Goal: Task Accomplishment & Management: Manage account settings

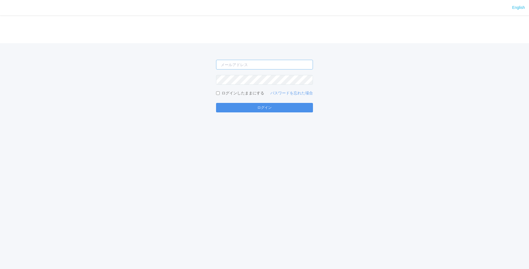
type input "[PERSON_NAME][EMAIL_ADDRESS][DOMAIN_NAME]"
click at [273, 104] on button "ログイン" at bounding box center [264, 107] width 97 height 9
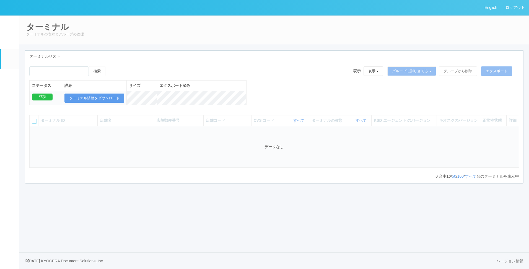
click at [10, 163] on em at bounding box center [10, 163] width 0 height 0
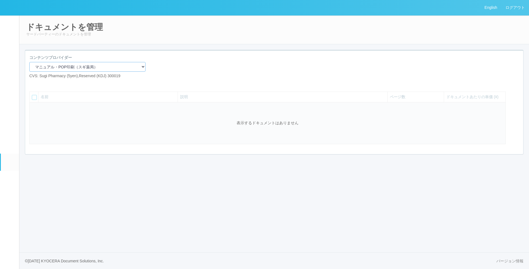
click at [68, 69] on select "マニュアル・POP印刷（スギ薬局） マニュアル・POP印刷（DY） マニュアル・POP印刷（共通） マニュアル・POP印刷（セコマ） マニュアル・POP印刷（…" at bounding box center [87, 67] width 116 height 10
select select "2675a027-92d1-4d15-9c89-2cfcde6263c3"
click at [29, 62] on select "マニュアル・POP印刷（スギ薬局） マニュアル・POP印刷（DY） マニュアル・POP印刷（共通） マニュアル・POP印刷（セコマ） マニュアル・POP印刷（…" at bounding box center [87, 67] width 116 height 10
click at [201, 64] on div "コンテンツプロバイダー マニュアル・POP印刷（スギ薬局） マニュアル・POP印刷（DY） マニュアル・POP印刷（共通） マニュアル・POP印刷（セコマ） …" at bounding box center [274, 69] width 498 height 28
drag, startPoint x: 121, startPoint y: 229, endPoint x: 125, endPoint y: 237, distance: 8.6
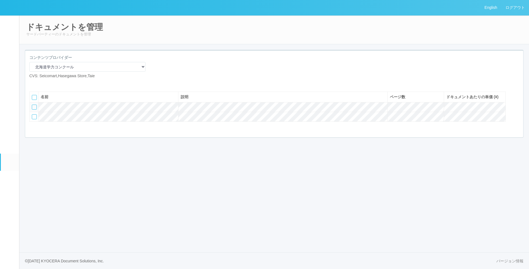
click at [121, 231] on div "English ログアウト イベントログ ユーザー ターミナル パッケージ メンテナンス通知 クライアントリンク アラート設定 コンテンツプリント ドキュメン…" at bounding box center [264, 134] width 529 height 269
click at [147, 86] on div at bounding box center [87, 85] width 124 height 4
click at [144, 80] on div "コンテンツプロバイダー マニュアル・POP印刷（スギ薬局） マニュアル・POP印刷（DY） マニュアル・POP印刷（共通） マニュアル・POP印刷（セコマ） …" at bounding box center [87, 69] width 124 height 28
click at [38, 83] on icon at bounding box center [38, 83] width 0 height 0
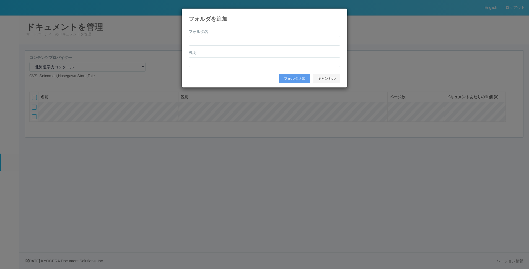
click at [324, 79] on button "キャンセル" at bounding box center [326, 78] width 27 height 9
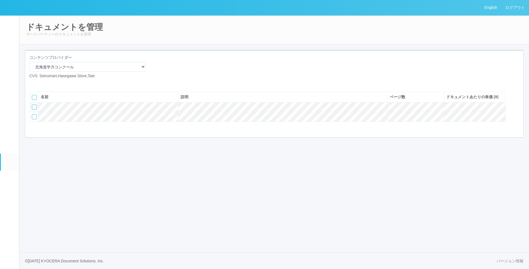
click at [42, 83] on icon at bounding box center [42, 83] width 0 height 0
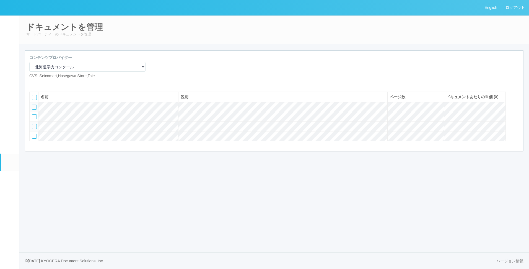
click at [50, 102] on th "名前" at bounding box center [108, 96] width 140 height 11
click at [49, 100] on div "名前" at bounding box center [108, 97] width 135 height 6
click at [42, 83] on icon at bounding box center [42, 83] width 0 height 0
drag, startPoint x: 357, startPoint y: 55, endPoint x: 367, endPoint y: 50, distance: 11.9
click at [362, 53] on div "コンテンツプロバイダー マニュアル・POP印刷（スギ薬局） マニュアル・POP印刷（DY） マニュアル・POP印刷（共通） マニュアル・POP印刷（セコマ） …" at bounding box center [274, 101] width 498 height 100
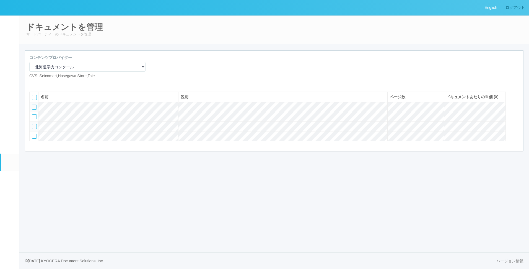
click at [510, 11] on link "ログアウト" at bounding box center [515, 7] width 28 height 15
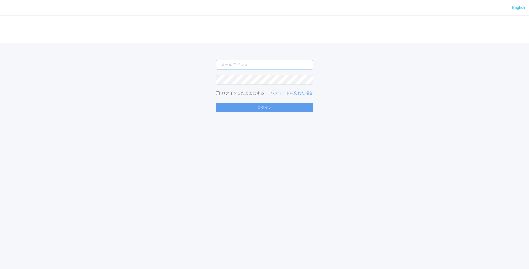
type input "[EMAIL_ADDRESS][DOMAIN_NAME]"
drag, startPoint x: 419, startPoint y: 135, endPoint x: 394, endPoint y: 139, distance: 26.0
click at [415, 138] on div "English ログイン shuhei.otsuki@dj.kyocera.com ログインしたままにする パスワードを忘れた場合 ログイン" at bounding box center [264, 134] width 529 height 269
click at [266, 108] on button "ログイン" at bounding box center [264, 107] width 97 height 9
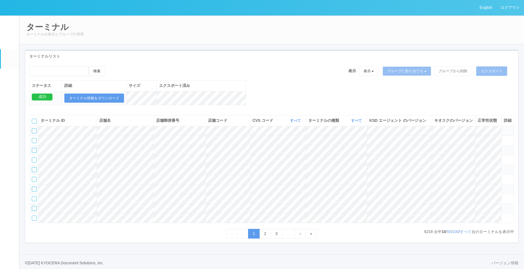
click at [7, 170] on link "ドキュメントを管理" at bounding box center [10, 161] width 18 height 17
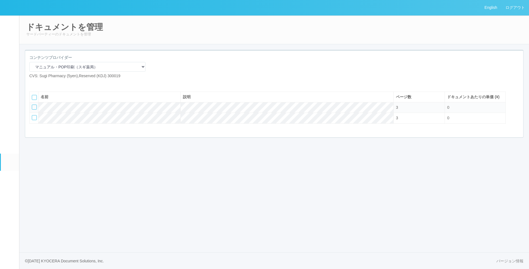
click at [10, 146] on em at bounding box center [10, 146] width 0 height 0
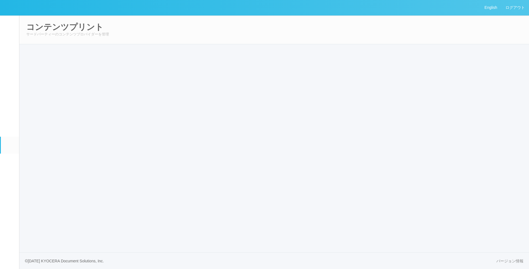
click at [8, 170] on link "ドキュメントを管理" at bounding box center [10, 161] width 18 height 17
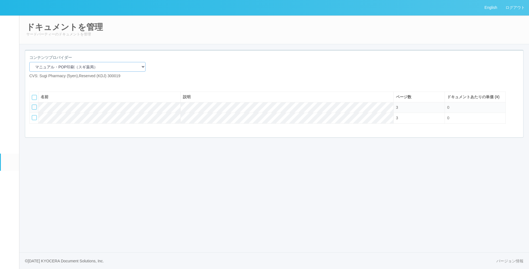
click at [57, 65] on select "マニュアル・POP印刷（スギ薬局） マニュアル・POP印刷（DY） マニュアル・POP印刷（共通） マニュアル・POP印刷（セコマ） マニュアル・POP印刷（…" at bounding box center [87, 67] width 116 height 10
click at [29, 62] on select "マニュアル・POP印刷（スギ薬局） マニュアル・POP印刷（DY） マニュアル・POP印刷（共通） マニュアル・POP印刷（セコマ） マニュアル・POP印刷（…" at bounding box center [87, 67] width 116 height 10
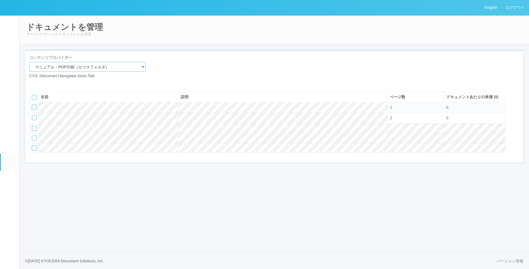
click at [62, 71] on select "マニュアル・POP印刷（スギ薬局） マニュアル・POP印刷（DY） マニュアル・POP印刷（共通） マニュアル・POP印刷（セコマ） マニュアル・POP印刷（…" at bounding box center [87, 67] width 116 height 10
select select "2675a027-92d1-4d15-9c89-2cfcde6263c3"
click at [29, 62] on select "マニュアル・POP印刷（スギ薬局） マニュアル・POP印刷（DY） マニュアル・POP印刷（共通） マニュアル・POP印刷（セコマ） マニュアル・POP印刷（…" at bounding box center [87, 67] width 116 height 10
drag, startPoint x: 145, startPoint y: 75, endPoint x: 130, endPoint y: 87, distance: 19.3
click at [145, 76] on div "コンテンツプロバイダー マニュアル・POP印刷（スギ薬局） マニュアル・POP印刷（DY） マニュアル・POP印刷（共通） マニュアル・POP印刷（セコマ） …" at bounding box center [87, 69] width 124 height 28
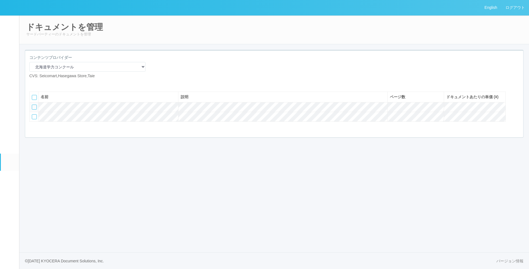
click at [42, 83] on icon at bounding box center [42, 83] width 0 height 0
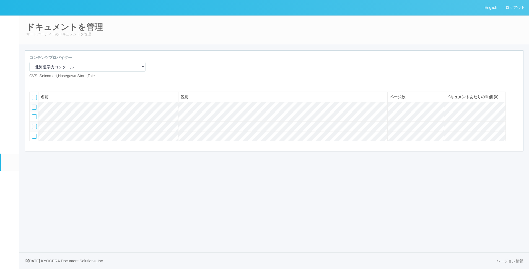
click at [42, 83] on icon at bounding box center [42, 83] width 0 height 0
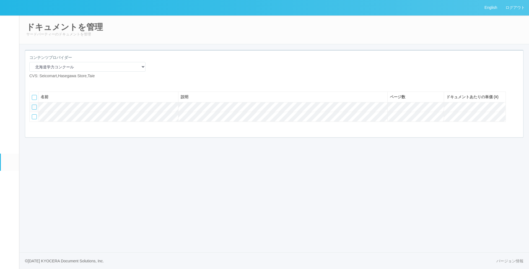
click at [42, 83] on icon at bounding box center [42, 83] width 0 height 0
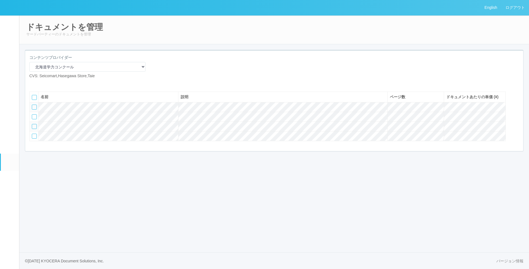
click at [125, 77] on div "コンテンツプロバイダー マニュアル・POP印刷（スギ薬局） マニュアル・POP印刷（DY） マニュアル・POP印刷（共通） マニュアル・POP印刷（セコマ） …" at bounding box center [87, 67] width 116 height 24
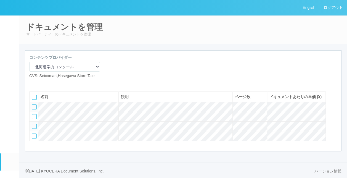
click at [42, 83] on icon at bounding box center [42, 83] width 0 height 0
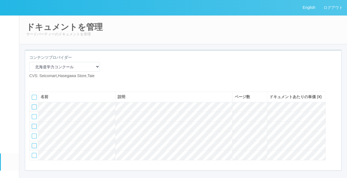
click at [147, 80] on div "コンテンツプロバイダー マニュアル・POP印刷（スギ薬局） マニュアル・POP印刷（DY） マニュアル・POP印刷（共通） マニュアル・POP印刷（セコマ） …" at bounding box center [183, 69] width 317 height 28
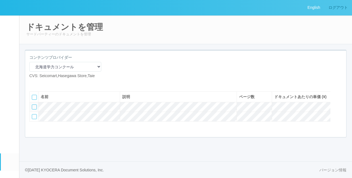
click at [338, 6] on link "ログアウト" at bounding box center [338, 7] width 28 height 15
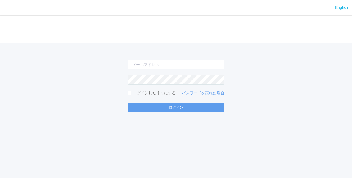
type input "[EMAIL_ADDRESS][DOMAIN_NAME]"
click at [185, 123] on div "English ログイン shuhei.otsuki@dj.kyocera.com ログインしたままにする パスワードを忘れた場合 ログイン" at bounding box center [176, 89] width 352 height 178
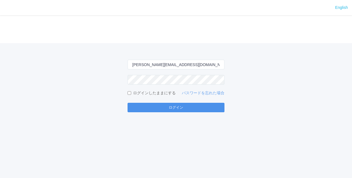
click at [161, 108] on button "ログイン" at bounding box center [175, 107] width 97 height 9
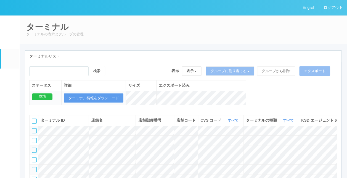
click at [13, 170] on link "ドキュメントを管理" at bounding box center [10, 161] width 18 height 17
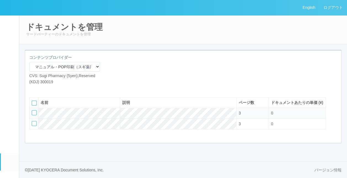
scroll to position [2, 0]
click at [60, 62] on select "マニュアル・POP印刷（スギ薬局） マニュアル・POP印刷（DY） マニュアル・POP印刷（共通） マニュアル・POP印刷（セコマ） マニュアル・POP印刷（…" at bounding box center [64, 67] width 71 height 10
select select "2675a027-92d1-4d15-9c89-2cfcde6263c3"
click at [29, 62] on select "マニュアル・POP印刷（スギ薬局） マニュアル・POP印刷（DY） マニュアル・POP印刷（共通） マニュアル・POP印刷（セコマ） マニュアル・POP印刷（…" at bounding box center [64, 67] width 71 height 10
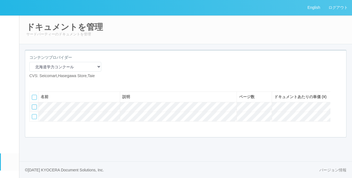
click at [34, 109] on div at bounding box center [34, 106] width 5 height 5
click at [338, 123] on div at bounding box center [339, 117] width 8 height 11
click at [32, 115] on icon at bounding box center [32, 115] width 0 height 0
click at [63, 159] on div "English ログアウト イベントログ ユーザー ターミナル パッケージ メンテナンス通知 クライアントリンク アラート設定 コンテンツプリント ドキュメン…" at bounding box center [176, 89] width 352 height 178
click at [42, 83] on icon at bounding box center [42, 83] width 0 height 0
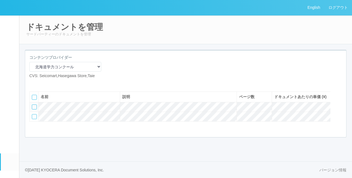
click at [133, 83] on div at bounding box center [185, 85] width 321 height 4
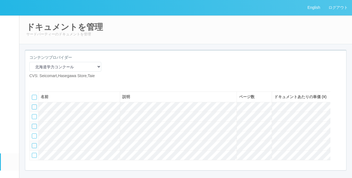
click at [137, 82] on div "コンテンツプロバイダー マニュアル・POP印刷（スギ薬局） マニュアル・POP印刷（DY） マニュアル・POP印刷（共通） マニュアル・POP印刷（セコマ） …" at bounding box center [185, 69] width 321 height 28
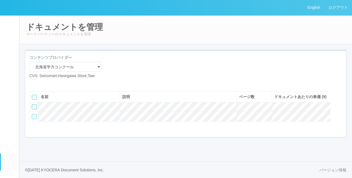
click at [110, 87] on div at bounding box center [185, 85] width 321 height 4
click at [42, 83] on icon at bounding box center [42, 83] width 0 height 0
click at [33, 119] on div at bounding box center [34, 116] width 5 height 5
click at [338, 112] on div at bounding box center [339, 106] width 8 height 11
click at [210, 80] on div "コンテンツプロバイダー マニュアル・POP印刷（スギ薬局） マニュアル・POP印刷（DY） マニュアル・POP印刷（共通） マニュアル・POP印刷（セコマ） …" at bounding box center [185, 69] width 321 height 28
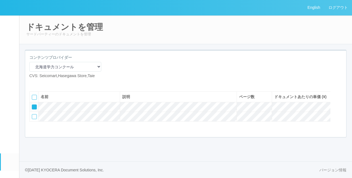
click at [32, 105] on icon at bounding box center [32, 105] width 0 height 0
click at [129, 81] on div "コンテンツプロバイダー マニュアル・POP印刷（スギ薬局） マニュアル・POP印刷（DY） マニュアル・POP印刷（共通） マニュアル・POP印刷（セコマ） …" at bounding box center [185, 69] width 321 height 28
click at [42, 83] on icon at bounding box center [42, 83] width 0 height 0
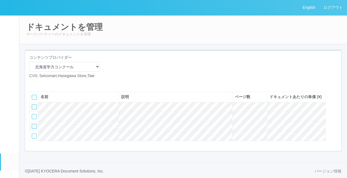
click at [33, 129] on div at bounding box center [34, 126] width 5 height 5
click at [335, 112] on div at bounding box center [335, 106] width 8 height 11
click at [170, 87] on div at bounding box center [183, 85] width 317 height 4
click at [34, 109] on div at bounding box center [34, 106] width 5 height 5
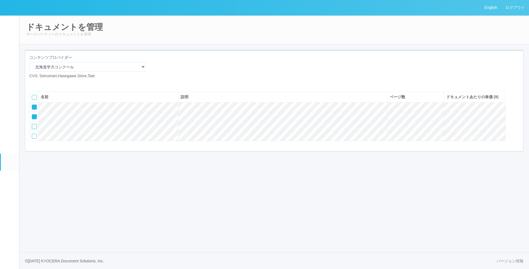
click at [32, 105] on icon at bounding box center [32, 105] width 0 height 0
click at [32, 115] on icon at bounding box center [32, 115] width 0 height 0
click at [42, 83] on icon at bounding box center [42, 83] width 0 height 0
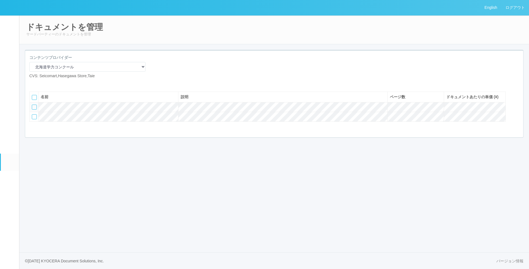
click at [42, 83] on icon at bounding box center [42, 83] width 0 height 0
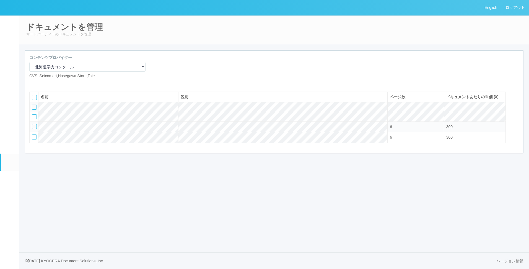
click at [42, 83] on icon at bounding box center [42, 83] width 0 height 0
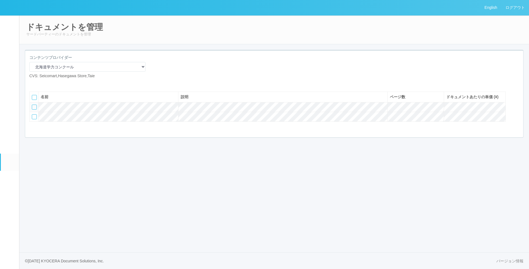
click at [42, 83] on icon at bounding box center [42, 83] width 0 height 0
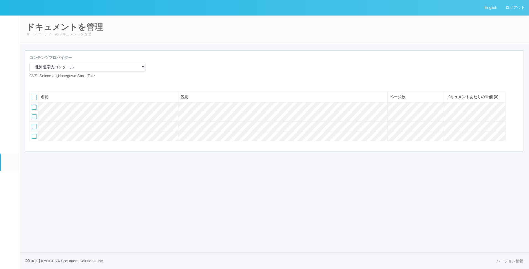
click at [33, 119] on div at bounding box center [34, 116] width 5 height 5
click at [517, 112] on div at bounding box center [516, 106] width 8 height 11
click at [146, 182] on div "English ログアウト イベントログ ユーザー ターミナル パッケージ メンテナンス通知 クライアントリンク アラート設定 コンテンツプリント ドキュメン…" at bounding box center [264, 134] width 529 height 269
click at [37, 131] on td at bounding box center [34, 127] width 9 height 10
click at [34, 129] on div at bounding box center [34, 126] width 5 height 5
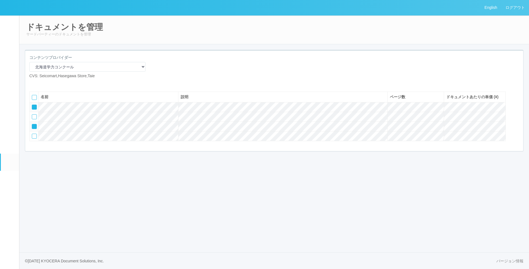
click at [514, 112] on div at bounding box center [516, 106] width 8 height 11
click at [138, 198] on div "English ログアウト イベントログ ユーザー ターミナル パッケージ メンテナンス通知 クライアントリンク アラート設定 コンテンツプリント ドキュメン…" at bounding box center [264, 134] width 529 height 269
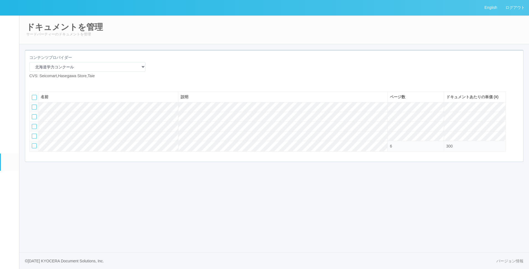
click at [42, 83] on icon at bounding box center [42, 83] width 0 height 0
click at [58, 83] on div at bounding box center [63, 83] width 61 height 0
click at [42, 83] on icon at bounding box center [42, 83] width 0 height 0
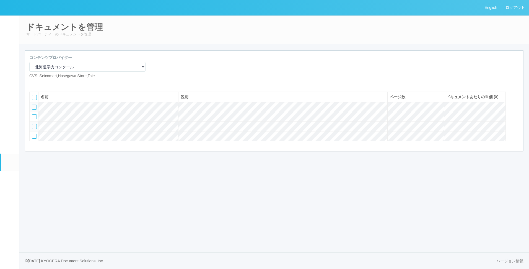
click at [42, 83] on icon at bounding box center [42, 83] width 0 height 0
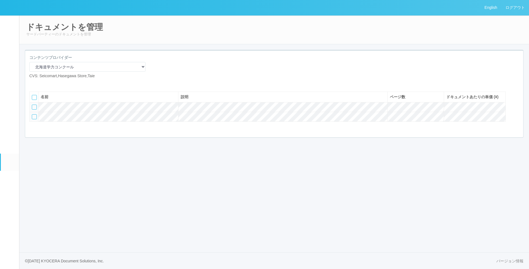
click at [33, 119] on div at bounding box center [34, 116] width 5 height 5
click at [513, 112] on div at bounding box center [516, 106] width 8 height 11
click at [336, 202] on div "English ログアウト イベントログ ユーザー ターミナル パッケージ メンテナンス通知 クライアントリンク アラート設定 コンテンツプリント ドキュメン…" at bounding box center [264, 134] width 529 height 269
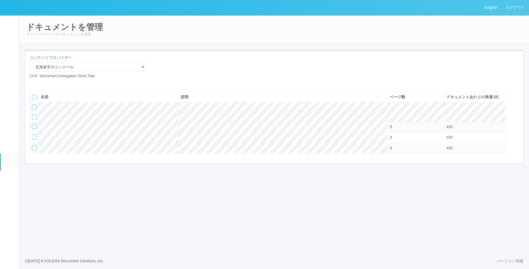
click at [42, 83] on icon at bounding box center [42, 83] width 0 height 0
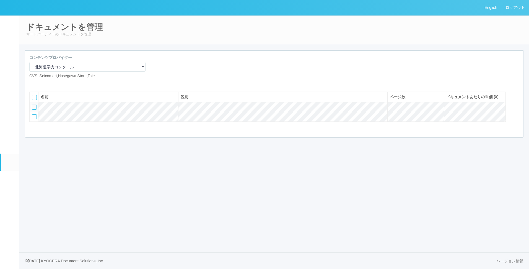
click at [42, 83] on icon at bounding box center [42, 83] width 0 height 0
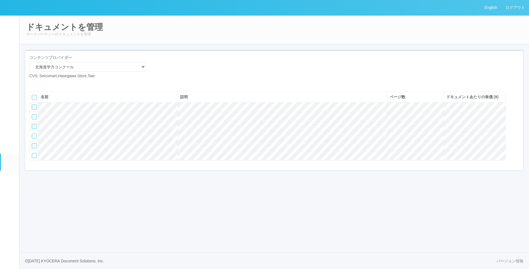
click at [34, 148] on div at bounding box center [34, 145] width 5 height 5
click at [42, 83] on icon at bounding box center [42, 83] width 0 height 0
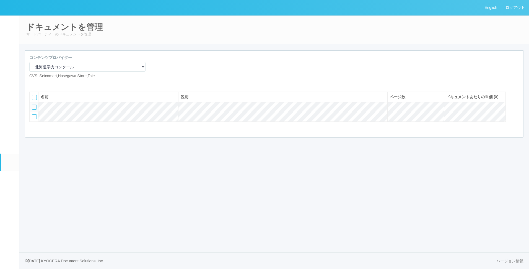
click at [42, 83] on icon at bounding box center [42, 83] width 0 height 0
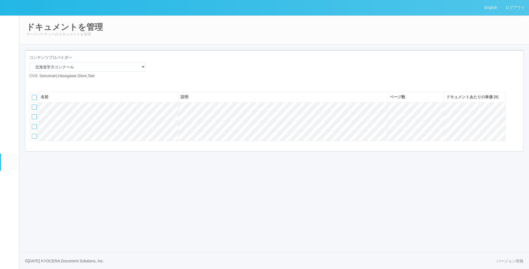
click at [36, 119] on div at bounding box center [34, 116] width 5 height 5
click at [516, 112] on div at bounding box center [516, 106] width 8 height 11
drag, startPoint x: 74, startPoint y: 226, endPoint x: 61, endPoint y: 220, distance: 15.0
click at [73, 226] on div "English ログアウト イベントログ ユーザー ターミナル パッケージ メンテナンス通知 クライアントリンク アラート設定 コンテンツプリント ドキュメン…" at bounding box center [264, 134] width 529 height 269
click at [32, 105] on icon at bounding box center [32, 105] width 0 height 0
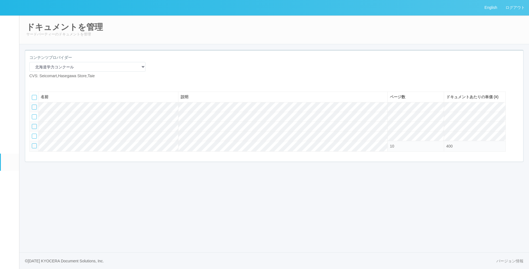
click at [103, 196] on div "English ログアウト イベントログ ユーザー ターミナル パッケージ メンテナンス通知 クライアントリンク アラート設定 コンテンツプリント ドキュメン…" at bounding box center [264, 134] width 529 height 269
click at [42, 83] on icon at bounding box center [42, 83] width 0 height 0
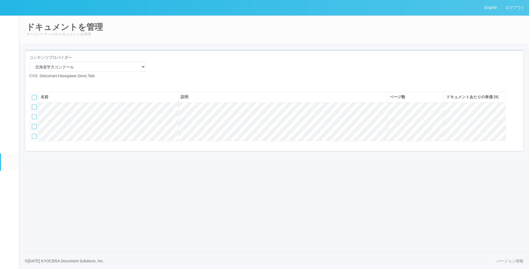
click at [42, 83] on icon at bounding box center [42, 83] width 0 height 0
drag, startPoint x: 239, startPoint y: 202, endPoint x: 367, endPoint y: 177, distance: 129.6
click at [242, 204] on div "English ログアウト イベントログ ユーザー ターミナル パッケージ メンテナンス通知 クライアントリンク アラート設定 コンテンツプリント ドキュメン…" at bounding box center [264, 134] width 529 height 269
click at [160, 180] on div "English ログアウト イベントログ ユーザー ターミナル パッケージ メンテナンス通知 クライアントリンク アラート設定 コンテンツプリント ドキュメン…" at bounding box center [264, 134] width 529 height 269
click at [118, 99] on div "名前 説明 ページ数 ドキュメントあたりの単価 (¥)" at bounding box center [267, 116] width 484 height 59
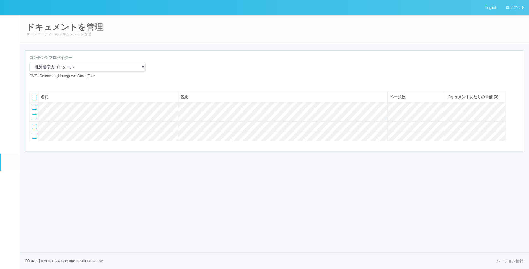
click at [88, 199] on div "English ログアウト イベントログ ユーザー ターミナル パッケージ メンテナンス通知 クライアントリンク アラート設定 コンテンツプリント ドキュメン…" at bounding box center [264, 134] width 529 height 269
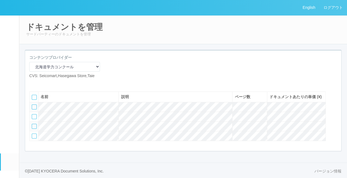
click at [176, 82] on div "コンテンツプロバイダー マニュアル・POP印刷（スギ薬局） マニュアル・POP印刷（DY） マニュアル・POP印刷（共通） マニュアル・POP印刷（セコマ） …" at bounding box center [183, 69] width 317 height 28
click at [153, 76] on div "コンテンツプロバイダー マニュアル・POP印刷（スギ薬局） マニュアル・POP印刷（DY） マニュアル・POP印刷（共通） マニュアル・POP印刷（セコマ） …" at bounding box center [183, 69] width 317 height 28
click at [226, 67] on div "コンテンツプロバイダー マニュアル・POP印刷（スギ薬局） マニュアル・POP印刷（DY） マニュアル・POP印刷（共通） マニュアル・POP印刷（セコマ） …" at bounding box center [183, 69] width 317 height 28
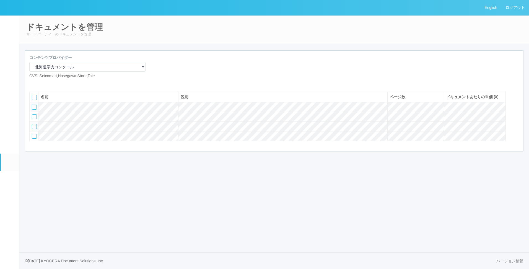
drag, startPoint x: 109, startPoint y: 243, endPoint x: 104, endPoint y: 212, distance: 31.3
click at [109, 243] on div "English ログアウト イベントログ ユーザー ターミナル パッケージ メンテナンス通知 クライアントリンク アラート設定 コンテンツプリント ドキュメン…" at bounding box center [264, 134] width 529 height 269
click at [96, 193] on div "English ログアウト イベントログ ユーザー ターミナル パッケージ メンテナンス通知 クライアントリンク アラート設定 コンテンツプリント ドキュメン…" at bounding box center [264, 134] width 529 height 269
click at [75, 180] on div "English ログアウト イベントログ ユーザー ターミナル パッケージ メンテナンス通知 クライアントリンク アラート設定 コンテンツプリント ドキュメン…" at bounding box center [264, 134] width 529 height 269
click at [54, 163] on div "ドキュメントを管理 サードパーティーのドキュメントを管理 コンテンツプロバイダー マニュアル・POP印刷（スギ薬局） マニュアル・POP印刷（DY） マニュア…" at bounding box center [273, 88] width 509 height 147
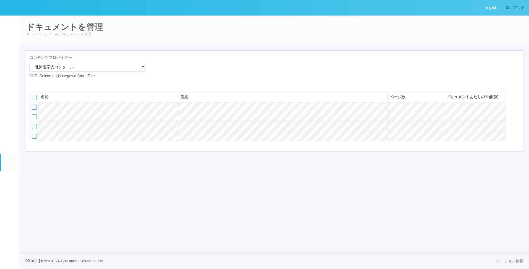
click at [506, 10] on link "ログアウト" at bounding box center [515, 7] width 28 height 15
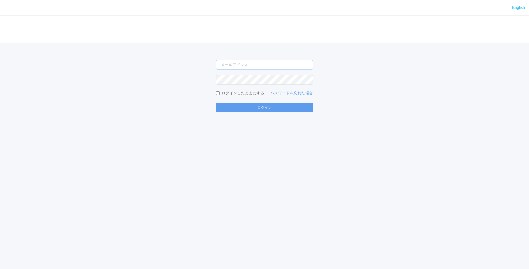
type input "[EMAIL_ADDRESS][DOMAIN_NAME]"
click at [266, 112] on button "ログイン" at bounding box center [264, 107] width 97 height 9
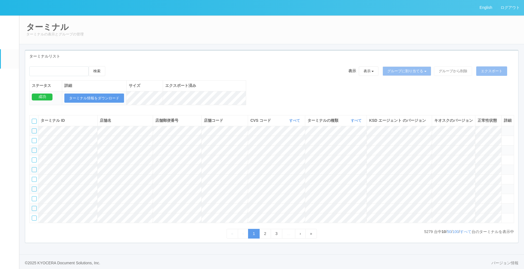
click at [10, 163] on em at bounding box center [10, 163] width 0 height 0
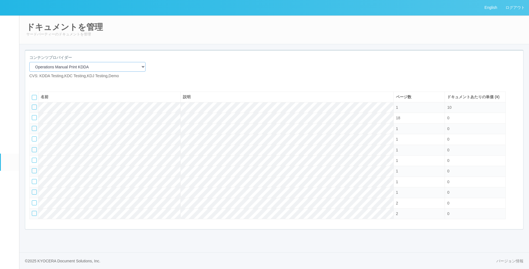
click at [71, 69] on select "Operations Manual Print KDDA OMPテストプリント Test Provider マニュアル・POP印刷（セコマ） マニュアル Op…" at bounding box center [87, 67] width 116 height 10
select select "d61bc601-c7d4-48cb-8c6e-323a827217fa"
click at [29, 62] on select "Operations Manual Print KDDA OMPテストプリント Test Provider マニュアル・POP印刷（セコマ） マニュアル Op…" at bounding box center [87, 67] width 116 height 10
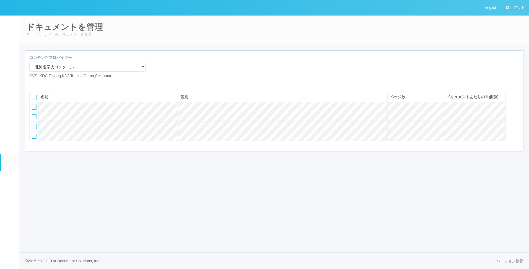
click at [10, 146] on em at bounding box center [10, 146] width 0 height 0
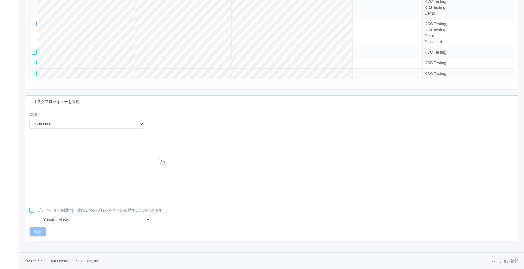
scroll to position [1465, 0]
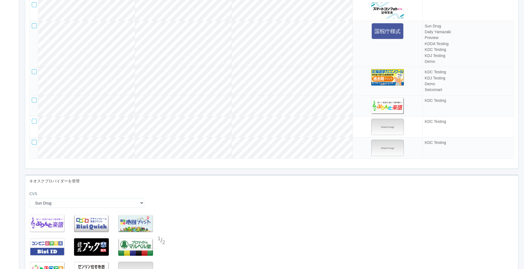
click at [32, 93] on td at bounding box center [34, 81] width 9 height 28
click at [35, 74] on div at bounding box center [34, 71] width 5 height 5
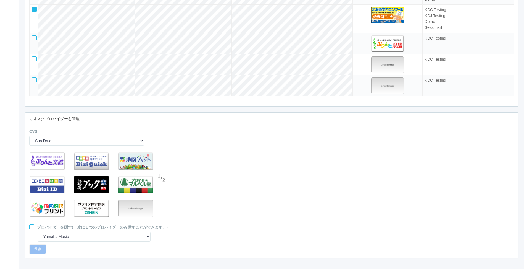
scroll to position [1567, 0]
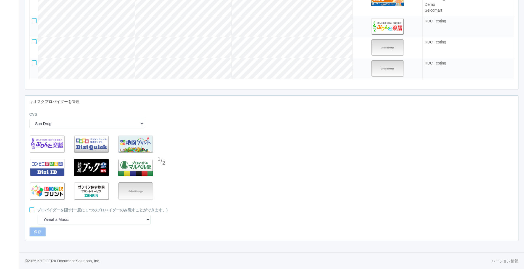
click at [60, 129] on div "CVS Sun Drug Daily Yamazaki Preview KDDA Testing KDC Testing KDJ Testing Demo A…" at bounding box center [86, 121] width 123 height 21
click at [62, 126] on select "Sun Drug Daily Yamazaki Preview KDDA Testing KDC Testing KDJ Testing Demo Arcs …" at bounding box center [86, 124] width 115 height 10
click at [29, 119] on select "Sun Drug Daily Yamazaki Preview KDDA Testing KDC Testing KDJ Testing Demo Arcs …" at bounding box center [86, 124] width 115 height 10
click at [59, 124] on select "Sun Drug Daily Yamazaki Preview KDDA Testing KDC Testing KDJ Testing Demo Arcs …" at bounding box center [86, 124] width 115 height 10
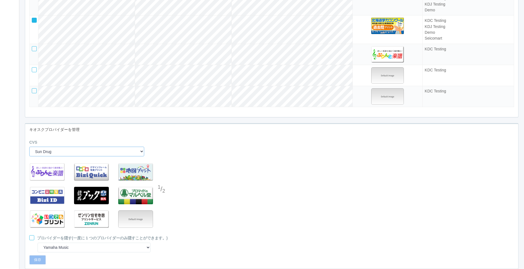
scroll to position [1512, 0]
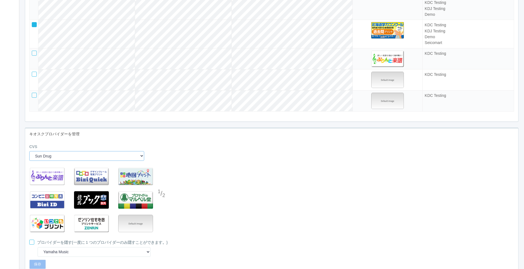
click at [61, 161] on select "Sun Drug Daily Yamazaki Preview KDDA Testing KDC Testing KDJ Testing Demo Arcs …" at bounding box center [86, 156] width 115 height 10
select select "1"
click at [29, 161] on select "Sun Drug Daily Yamazaki Preview KDDA Testing KDC Testing KDJ Testing Demo Arcs …" at bounding box center [86, 156] width 115 height 10
select select "12"
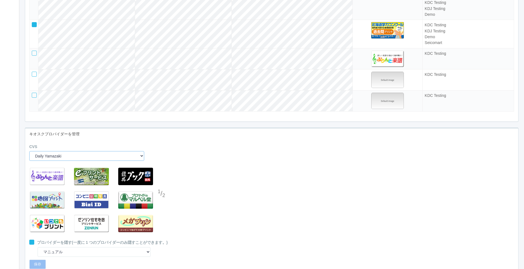
click at [88, 161] on select "Sun Drug Daily Yamazaki Preview KDDA Testing KDC Testing KDJ Testing Demo Arcs …" at bounding box center [86, 156] width 115 height 10
select select "2"
click at [29, 161] on select "Sun Drug Daily Yamazaki Preview KDDA Testing KDC Testing KDJ Testing Demo Arcs …" at bounding box center [86, 156] width 115 height 10
select select "0"
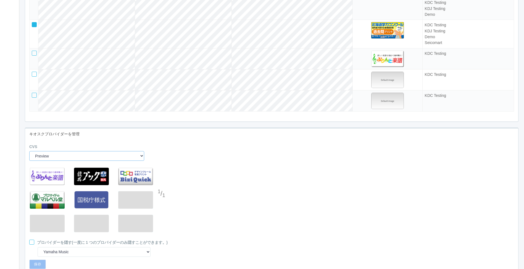
click at [74, 161] on select "Sun Drug Daily Yamazaki Preview KDDA Testing KDC Testing KDJ Testing Demo Arcs …" at bounding box center [86, 156] width 115 height 10
click at [29, 161] on select "Sun Drug Daily Yamazaki Preview KDDA Testing KDC Testing KDJ Testing Demo Arcs …" at bounding box center [86, 156] width 115 height 10
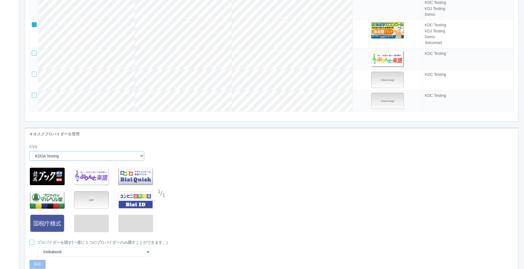
click at [70, 161] on select "Sun Drug Daily Yamazaki Preview KDDA Testing KDC Testing KDJ Testing Demo Arcs …" at bounding box center [86, 156] width 115 height 10
select select "4"
click at [29, 161] on select "Sun Drug Daily Yamazaki Preview KDDA Testing KDC Testing KDJ Testing Demo Arcs …" at bounding box center [86, 156] width 115 height 10
select select "8"
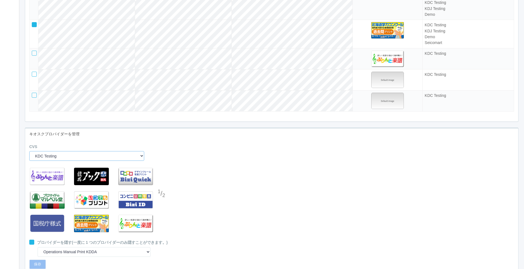
drag, startPoint x: 68, startPoint y: 177, endPoint x: 69, endPoint y: 173, distance: 4.3
click at [68, 161] on select "Sun Drug Daily Yamazaki Preview KDDA Testing KDC Testing KDJ Testing Demo Arcs …" at bounding box center [86, 156] width 115 height 10
select select "5"
click at [29, 161] on select "Sun Drug Daily Yamazaki Preview KDDA Testing KDC Testing KDJ Testing Demo Arcs …" at bounding box center [86, 156] width 115 height 10
select select "0"
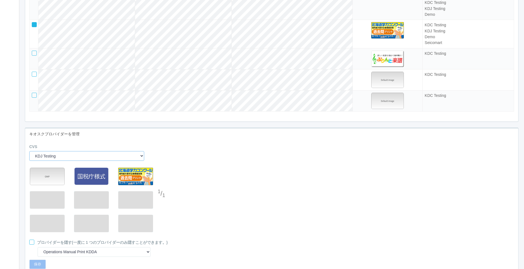
click at [67, 161] on select "Sun Drug Daily Yamazaki Preview KDDA Testing KDC Testing KDJ Testing Demo Arcs …" at bounding box center [86, 156] width 115 height 10
click at [29, 161] on select "Sun Drug Daily Yamazaki Preview KDDA Testing KDC Testing KDJ Testing Demo Arcs …" at bounding box center [86, 156] width 115 height 10
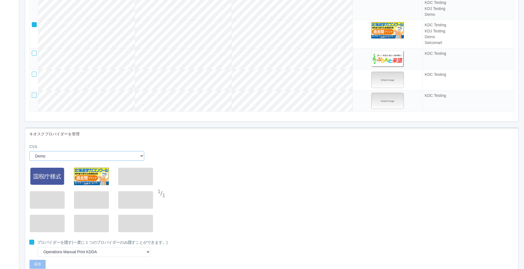
drag, startPoint x: 60, startPoint y: 181, endPoint x: 59, endPoint y: 173, distance: 8.1
click at [60, 161] on select "Sun Drug Daily Yamazaki Preview KDDA Testing KDC Testing KDJ Testing Demo Arcs …" at bounding box center [86, 156] width 115 height 10
select select "7"
click at [29, 161] on select "Sun Drug Daily Yamazaki Preview KDDA Testing KDC Testing KDJ Testing Demo Arcs …" at bounding box center [86, 156] width 115 height 10
select select "3"
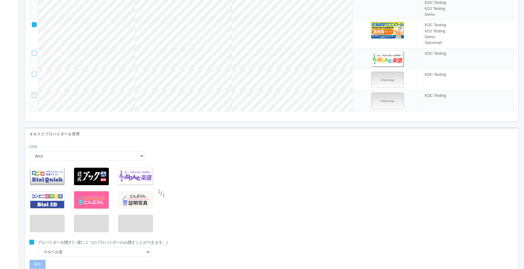
click at [62, 165] on div "CVS Sun Drug Daily Yamazaki Preview KDDA Testing KDC Testing KDJ Testing Demo A…" at bounding box center [86, 154] width 123 height 21
click at [64, 161] on select "Sun Drug Daily Yamazaki Preview KDDA Testing KDC Testing KDJ Testing Demo Arcs …" at bounding box center [86, 156] width 115 height 10
select select "8"
click at [29, 161] on select "Sun Drug Daily Yamazaki Preview KDDA Testing KDC Testing KDJ Testing Demo Arcs …" at bounding box center [86, 156] width 115 height 10
select select "13"
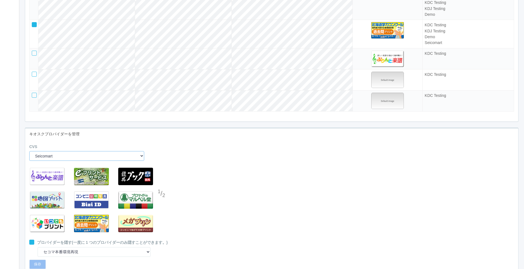
drag, startPoint x: 60, startPoint y: 184, endPoint x: 60, endPoint y: 180, distance: 3.3
click at [60, 161] on select "Sun Drug Daily Yamazaki Preview KDDA Testing KDC Testing KDJ Testing Demo Arcs …" at bounding box center [86, 156] width 115 height 10
select select "9"
click at [29, 161] on select "Sun Drug Daily Yamazaki Preview KDDA Testing KDC Testing KDJ Testing Demo Arcs …" at bounding box center [86, 156] width 115 height 10
select select "0"
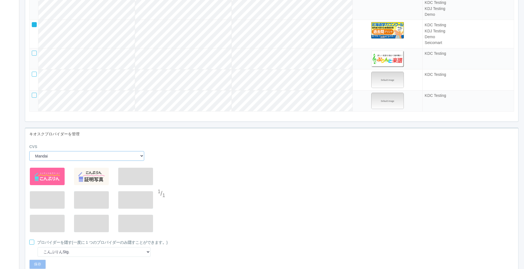
click at [60, 161] on select "Sun Drug Daily Yamazaki Preview KDDA Testing KDC Testing KDJ Testing Demo Arcs …" at bounding box center [86, 156] width 115 height 10
click at [29, 161] on select "Sun Drug Daily Yamazaki Preview KDDA Testing KDC Testing KDJ Testing Demo Arcs …" at bounding box center [86, 156] width 115 height 10
click at [67, 161] on select "Sun Drug Daily Yamazaki Preview KDDA Testing KDC Testing KDJ Testing Demo Arcs …" at bounding box center [86, 156] width 115 height 10
click at [29, 161] on select "Sun Drug Daily Yamazaki Preview KDDA Testing KDC Testing KDJ Testing Demo Arcs …" at bounding box center [86, 156] width 115 height 10
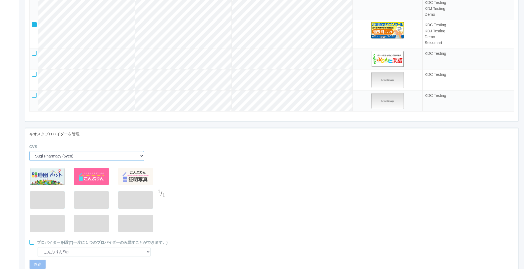
click at [65, 161] on select "Sun Drug Daily Yamazaki Preview KDDA Testing KDC Testing KDJ Testing Demo Arcs …" at bounding box center [86, 156] width 115 height 10
click at [29, 161] on select "Sun Drug Daily Yamazaki Preview KDDA Testing KDC Testing KDJ Testing Demo Arcs …" at bounding box center [86, 156] width 115 height 10
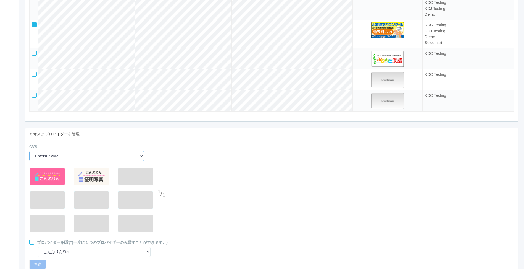
drag, startPoint x: 59, startPoint y: 180, endPoint x: 59, endPoint y: 175, distance: 5.3
click at [59, 161] on select "Sun Drug Daily Yamazaki Preview KDDA Testing KDC Testing KDJ Testing Demo Arcs …" at bounding box center [86, 156] width 115 height 10
click at [29, 161] on select "Sun Drug Daily Yamazaki Preview KDDA Testing KDC Testing KDJ Testing Demo Arcs …" at bounding box center [86, 156] width 115 height 10
click at [64, 161] on select "Sun Drug Daily Yamazaki Preview KDDA Testing KDC Testing KDJ Testing Demo Arcs …" at bounding box center [86, 156] width 115 height 10
click at [29, 161] on select "Sun Drug Daily Yamazaki Preview KDDA Testing KDC Testing KDJ Testing Demo Arcs …" at bounding box center [86, 156] width 115 height 10
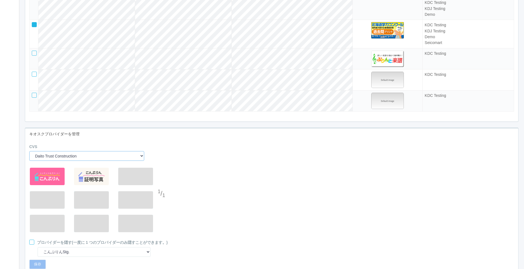
click at [71, 161] on select "Sun Drug Daily Yamazaki Preview KDDA Testing KDC Testing KDJ Testing Demo Arcs …" at bounding box center [86, 156] width 115 height 10
click at [29, 161] on select "Sun Drug Daily Yamazaki Preview KDDA Testing KDC Testing KDJ Testing Demo Arcs …" at bounding box center [86, 156] width 115 height 10
click at [69, 161] on select "Sun Drug Daily Yamazaki Preview KDDA Testing KDC Testing KDJ Testing Demo Arcs …" at bounding box center [86, 156] width 115 height 10
click at [29, 161] on select "Sun Drug Daily Yamazaki Preview KDDA Testing KDC Testing KDJ Testing Demo Arcs …" at bounding box center [86, 156] width 115 height 10
click at [76, 161] on select "Sun Drug Daily Yamazaki Preview KDDA Testing KDC Testing KDJ Testing Demo Arcs …" at bounding box center [86, 156] width 115 height 10
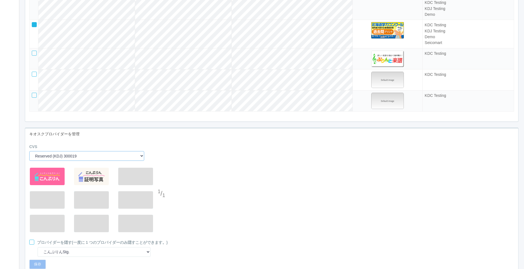
click at [29, 161] on select "Sun Drug Daily Yamazaki Preview KDDA Testing KDC Testing KDJ Testing Demo Arcs …" at bounding box center [86, 156] width 115 height 10
drag, startPoint x: 71, startPoint y: 180, endPoint x: 74, endPoint y: 174, distance: 6.1
click at [71, 161] on select "Sun Drug Daily Yamazaki Preview KDDA Testing KDC Testing KDJ Testing Demo Arcs …" at bounding box center [86, 156] width 115 height 10
click at [29, 161] on select "Sun Drug Daily Yamazaki Preview KDDA Testing KDC Testing KDJ Testing Demo Arcs …" at bounding box center [86, 156] width 115 height 10
drag, startPoint x: 69, startPoint y: 177, endPoint x: 70, endPoint y: 173, distance: 4.6
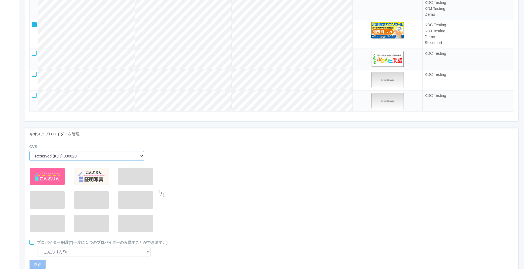
click at [69, 161] on select "Sun Drug Daily Yamazaki Preview KDDA Testing KDC Testing KDJ Testing Demo Arcs …" at bounding box center [86, 156] width 115 height 10
click at [29, 161] on select "Sun Drug Daily Yamazaki Preview KDDA Testing KDC Testing KDJ Testing Demo Arcs …" at bounding box center [86, 156] width 115 height 10
drag, startPoint x: 57, startPoint y: 181, endPoint x: 58, endPoint y: 174, distance: 6.5
click at [57, 161] on select "Sun Drug Daily Yamazaki Preview KDDA Testing KDC Testing KDJ Testing Demo Arcs …" at bounding box center [86, 156] width 115 height 10
click at [29, 161] on select "Sun Drug Daily Yamazaki Preview KDDA Testing KDC Testing KDJ Testing Demo Arcs …" at bounding box center [86, 156] width 115 height 10
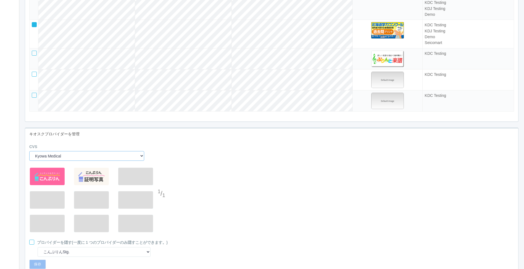
click at [61, 161] on select "Sun Drug Daily Yamazaki Preview KDDA Testing KDC Testing KDJ Testing Demo Arcs …" at bounding box center [86, 156] width 115 height 10
select select "21"
click at [29, 161] on select "Sun Drug Daily Yamazaki Preview KDDA Testing KDC Testing KDJ Testing Demo Arcs …" at bounding box center [86, 156] width 115 height 10
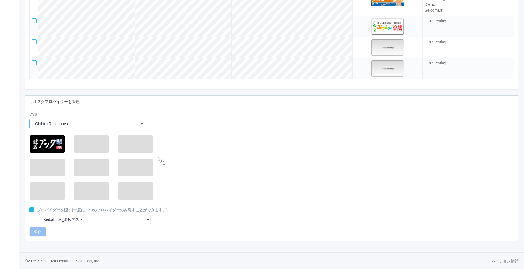
scroll to position [1567, 0]
click at [93, 218] on select "Keibabook Keibabook_帯広テスト" at bounding box center [94, 220] width 113 height 10
click at [38, 215] on select "Keibabook Keibabook_帯広テスト" at bounding box center [94, 220] width 113 height 10
click at [72, 220] on select "Keibabook Keibabook_帯広テスト" at bounding box center [94, 220] width 113 height 10
select select "1"
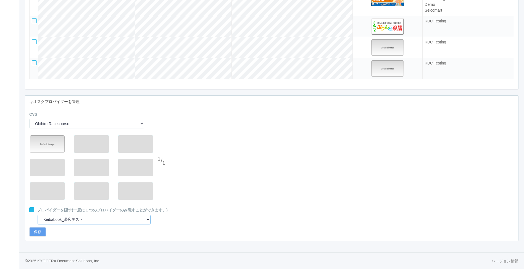
click at [38, 215] on select "Keibabook Keibabook_帯広テスト" at bounding box center [94, 220] width 113 height 10
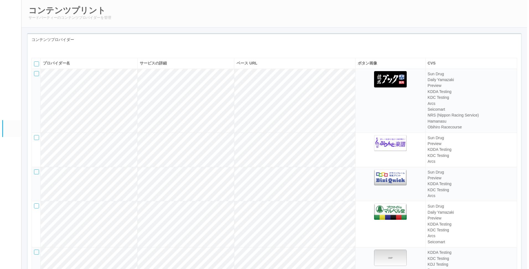
scroll to position [0, 0]
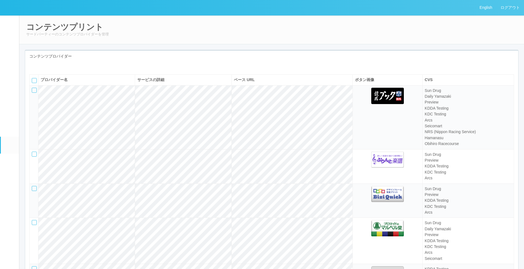
click at [38, 66] on icon at bounding box center [38, 66] width 0 height 0
select select "omp"
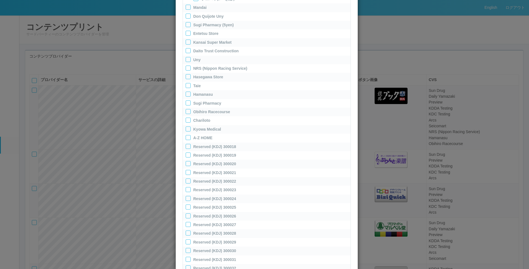
scroll to position [249, 0]
click at [186, 107] on div at bounding box center [187, 108] width 5 height 5
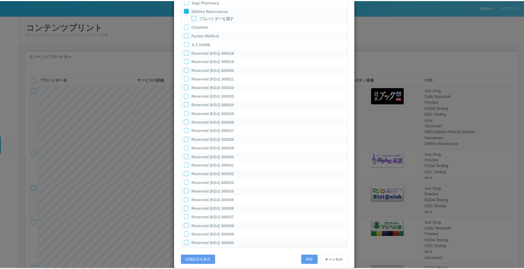
scroll to position [356, 0]
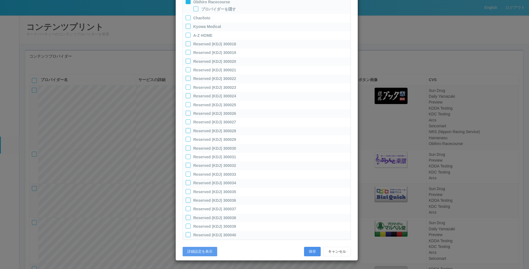
click at [311, 252] on button "保存" at bounding box center [312, 251] width 17 height 9
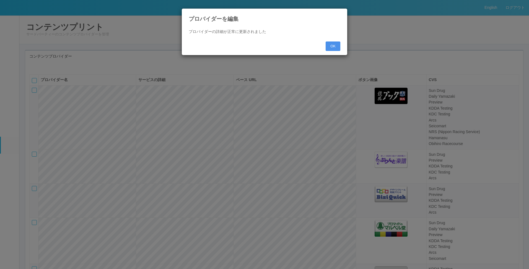
click at [332, 44] on button "OK" at bounding box center [332, 45] width 15 height 9
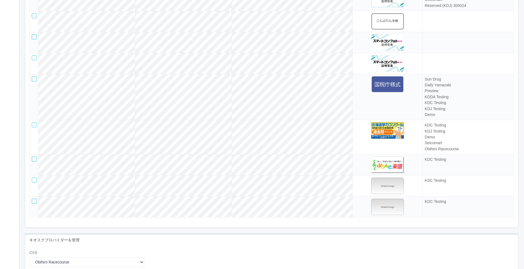
scroll to position [1410, 0]
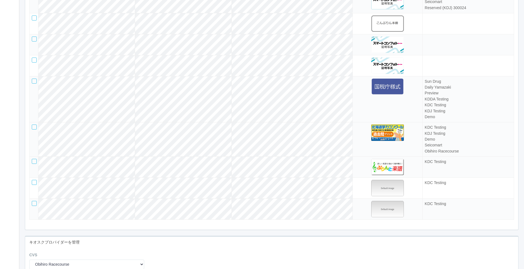
click at [34, 129] on div at bounding box center [34, 126] width 5 height 5
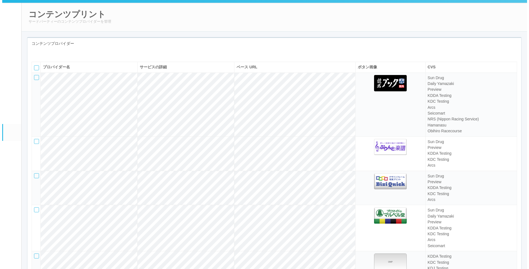
scroll to position [0, 0]
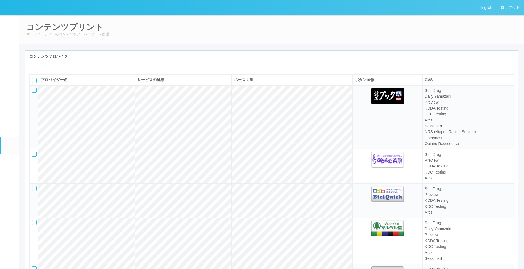
click at [38, 66] on icon at bounding box center [38, 66] width 0 height 0
select select "omp"
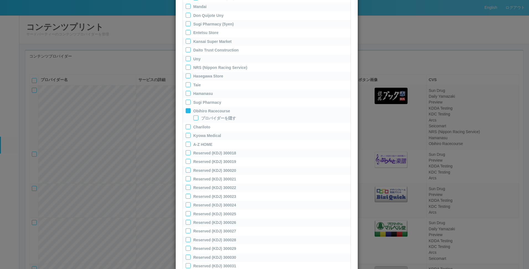
scroll to position [218, 0]
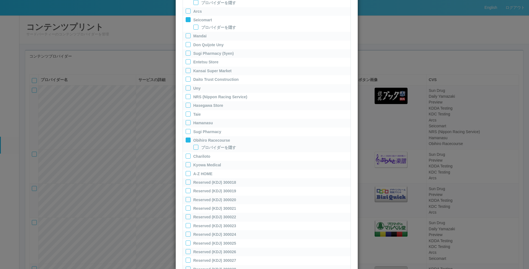
click at [185, 98] on div at bounding box center [187, 96] width 5 height 5
click at [183, 165] on div "Chariloto" at bounding box center [267, 163] width 168 height 9
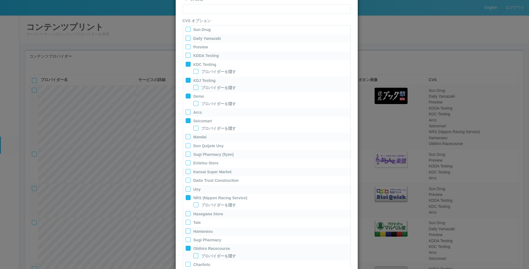
scroll to position [107, 0]
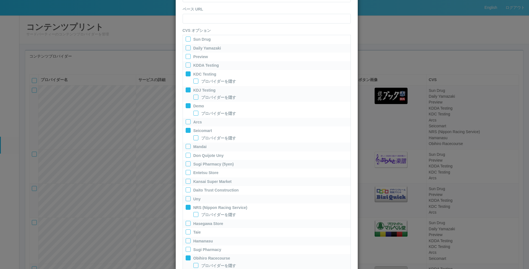
click at [186, 55] on div at bounding box center [187, 56] width 5 height 5
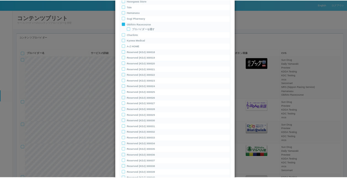
scroll to position [370, 0]
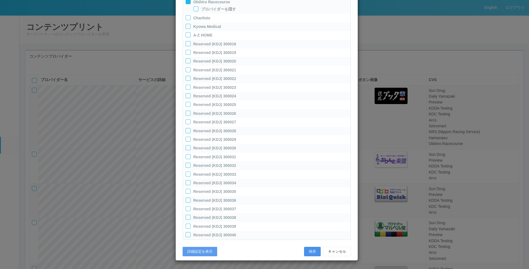
click at [312, 248] on button "保存" at bounding box center [312, 251] width 17 height 9
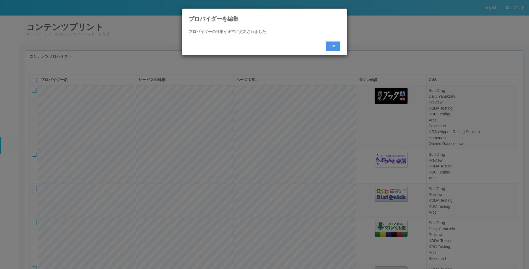
click at [338, 45] on button "OK" at bounding box center [332, 45] width 15 height 9
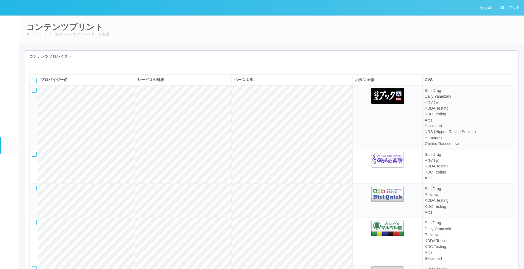
click at [247, 51] on div "コンテンツプロバイダー" at bounding box center [271, 56] width 493 height 11
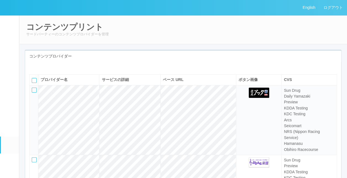
click at [213, 41] on div "コンテンツプリント サードパーティーのコンテンツプロバイダーを管理" at bounding box center [183, 29] width 329 height 29
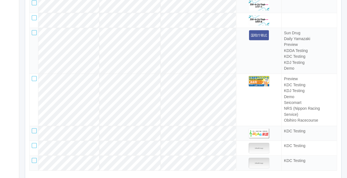
scroll to position [1298, 0]
click at [36, 81] on div at bounding box center [34, 78] width 5 height 5
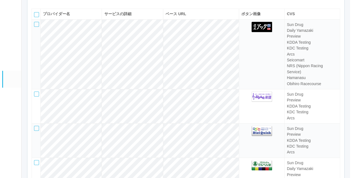
scroll to position [0, 0]
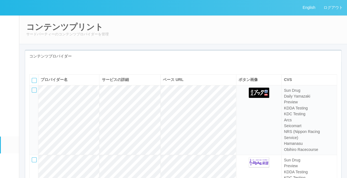
click at [183, 20] on div "コンテンツプリント サードパーティーのコンテンツプロバイダーを管理" at bounding box center [183, 29] width 329 height 29
click at [38, 66] on icon at bounding box center [38, 66] width 0 height 0
select select "omp"
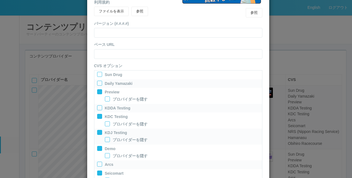
scroll to position [72, 0]
click at [98, 72] on div at bounding box center [99, 74] width 5 height 5
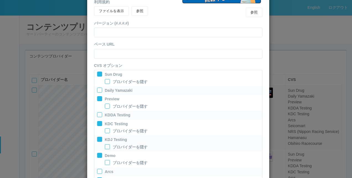
click at [98, 88] on div at bounding box center [99, 90] width 5 height 5
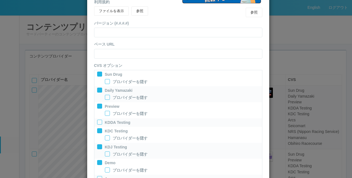
click at [97, 123] on div at bounding box center [99, 122] width 5 height 5
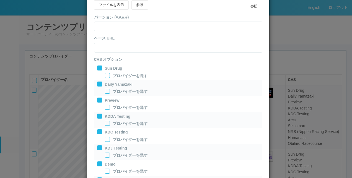
scroll to position [78, 0]
click at [98, 66] on icon at bounding box center [98, 66] width 0 height 0
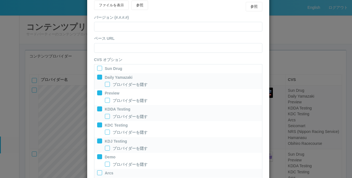
click at [97, 75] on div at bounding box center [99, 77] width 5 height 5
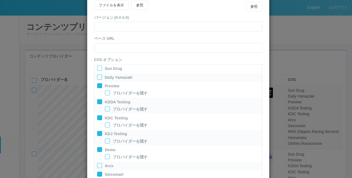
click at [98, 84] on icon at bounding box center [98, 84] width 0 height 0
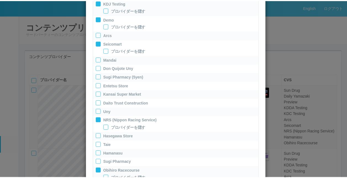
scroll to position [181, 0]
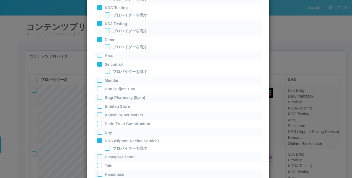
click at [296, 75] on div "プロバイダーを編集 コネクターを選択 yamaha-music bit omp keiba busica telecommute-support プロバイダー…" at bounding box center [176, 89] width 352 height 178
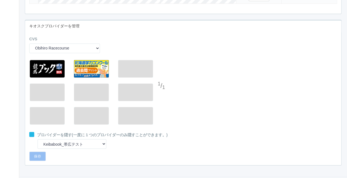
scroll to position [1488, 0]
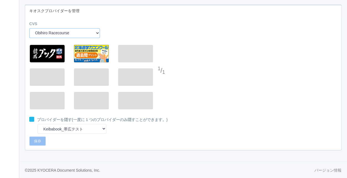
click at [59, 31] on select "Sun Drug Daily Yamazaki Preview KDDA Testing KDC Testing KDJ Testing Demo Arcs …" at bounding box center [64, 33] width 71 height 10
select select "0"
click at [29, 28] on select "Sun Drug Daily Yamazaki Preview KDDA Testing KDC Testing KDJ Testing Demo Arcs …" at bounding box center [64, 33] width 71 height 10
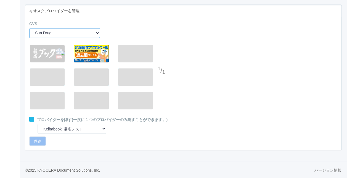
select select "0"
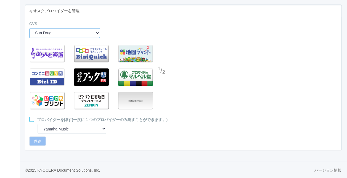
click at [59, 31] on select "Sun Drug Daily Yamazaki Preview KDDA Testing KDC Testing KDJ Testing Demo Arcs …" at bounding box center [64, 33] width 71 height 10
select select "1"
click at [29, 28] on select "Sun Drug Daily Yamazaki Preview KDDA Testing KDC Testing KDJ Testing Demo Arcs …" at bounding box center [64, 33] width 71 height 10
select select "12"
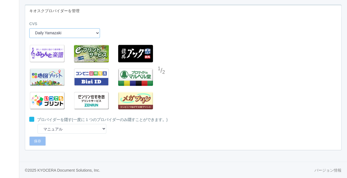
click at [64, 35] on select "Sun Drug Daily Yamazaki Preview KDDA Testing KDC Testing KDJ Testing Demo Arcs …" at bounding box center [64, 33] width 71 height 10
select select "2"
click at [29, 28] on select "Sun Drug Daily Yamazaki Preview KDDA Testing KDC Testing KDJ Testing Demo Arcs …" at bounding box center [64, 33] width 71 height 10
select select "0"
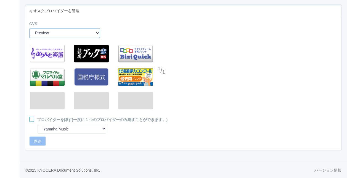
click at [72, 34] on select "Sun Drug Daily Yamazaki Preview KDDA Testing KDC Testing KDJ Testing Demo Arcs …" at bounding box center [64, 33] width 71 height 10
click at [29, 28] on select "Sun Drug Daily Yamazaki Preview KDDA Testing KDC Testing KDJ Testing Demo Arcs …" at bounding box center [64, 33] width 71 height 10
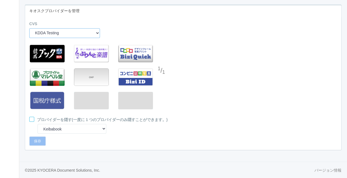
click at [81, 35] on select "Sun Drug Daily Yamazaki Preview KDDA Testing KDC Testing KDJ Testing Demo Arcs …" at bounding box center [64, 33] width 71 height 10
select select "4"
click at [29, 28] on select "Sun Drug Daily Yamazaki Preview KDDA Testing KDC Testing KDJ Testing Demo Arcs …" at bounding box center [64, 33] width 71 height 10
select select "8"
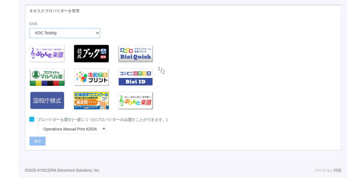
click at [73, 33] on select "Sun Drug Daily Yamazaki Preview KDDA Testing KDC Testing KDJ Testing Demo Arcs …" at bounding box center [64, 33] width 71 height 10
select select "5"
click at [29, 28] on select "Sun Drug Daily Yamazaki Preview KDDA Testing KDC Testing KDJ Testing Demo Arcs …" at bounding box center [64, 33] width 71 height 10
select select "0"
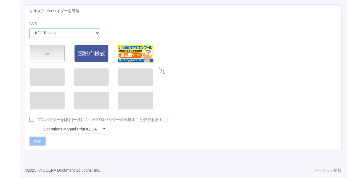
click at [70, 33] on select "Sun Drug Daily Yamazaki Preview KDDA Testing KDC Testing KDJ Testing Demo Arcs …" at bounding box center [64, 33] width 71 height 10
click at [29, 28] on select "Sun Drug Daily Yamazaki Preview KDDA Testing KDC Testing KDJ Testing Demo Arcs …" at bounding box center [64, 33] width 71 height 10
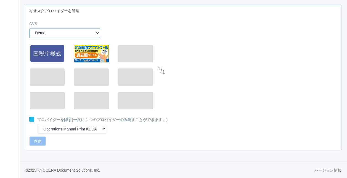
drag, startPoint x: 71, startPoint y: 32, endPoint x: 68, endPoint y: 38, distance: 6.8
click at [71, 32] on select "Sun Drug Daily Yamazaki Preview KDDA Testing KDC Testing KDJ Testing Demo Arcs …" at bounding box center [64, 33] width 71 height 10
select select "7"
click at [29, 28] on select "Sun Drug Daily Yamazaki Preview KDDA Testing KDC Testing KDJ Testing Demo Arcs …" at bounding box center [64, 33] width 71 height 10
select select "3"
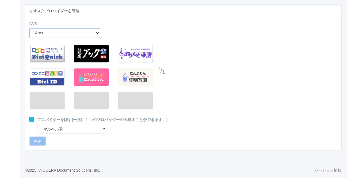
click at [72, 33] on select "Sun Drug Daily Yamazaki Preview KDDA Testing KDC Testing KDJ Testing Demo Arcs …" at bounding box center [64, 33] width 71 height 10
select select "8"
click at [29, 28] on select "Sun Drug Daily Yamazaki Preview KDDA Testing KDC Testing KDJ Testing Demo Arcs …" at bounding box center [64, 33] width 71 height 10
select select "13"
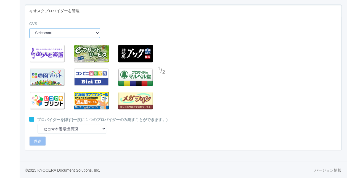
drag, startPoint x: 69, startPoint y: 29, endPoint x: 66, endPoint y: 36, distance: 7.8
click at [69, 29] on select "Sun Drug Daily Yamazaki Preview KDDA Testing KDC Testing KDJ Testing Demo Arcs …" at bounding box center [64, 33] width 71 height 10
select select "9"
click at [29, 28] on select "Sun Drug Daily Yamazaki Preview KDDA Testing KDC Testing KDJ Testing Demo Arcs …" at bounding box center [64, 33] width 71 height 10
select select "0"
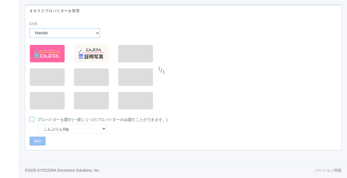
click at [80, 32] on select "Sun Drug Daily Yamazaki Preview KDDA Testing KDC Testing KDJ Testing Demo Arcs …" at bounding box center [64, 33] width 71 height 10
click at [29, 28] on select "Sun Drug Daily Yamazaki Preview KDDA Testing KDC Testing KDJ Testing Demo Arcs …" at bounding box center [64, 33] width 71 height 10
drag, startPoint x: 73, startPoint y: 30, endPoint x: 71, endPoint y: 34, distance: 4.1
click at [73, 30] on select "Sun Drug Daily Yamazaki Preview KDDA Testing KDC Testing KDJ Testing Demo Arcs …" at bounding box center [64, 33] width 71 height 10
click at [29, 28] on select "Sun Drug Daily Yamazaki Preview KDDA Testing KDC Testing KDJ Testing Demo Arcs …" at bounding box center [64, 33] width 71 height 10
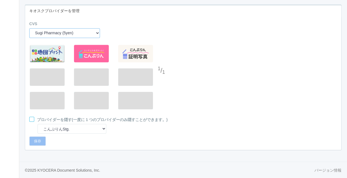
click at [67, 32] on select "Sun Drug Daily Yamazaki Preview KDDA Testing KDC Testing KDJ Testing Demo Arcs …" at bounding box center [64, 33] width 71 height 10
select select "12"
click at [29, 28] on select "Sun Drug Daily Yamazaki Preview KDDA Testing KDC Testing KDJ Testing Demo Arcs …" at bounding box center [64, 33] width 71 height 10
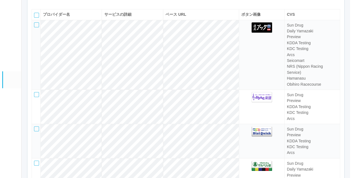
scroll to position [0, 0]
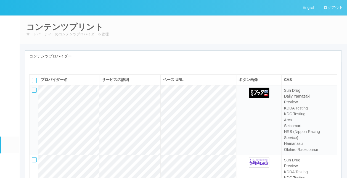
click at [38, 66] on icon at bounding box center [38, 66] width 0 height 0
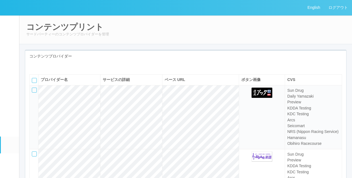
select select "omp"
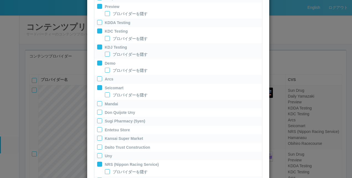
scroll to position [157, 0]
click at [97, 103] on div at bounding box center [99, 103] width 5 height 5
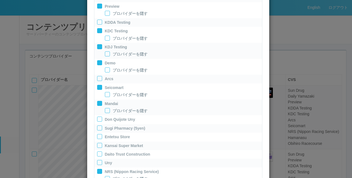
click at [94, 121] on div "Don Quijote Uny" at bounding box center [178, 119] width 168 height 9
click at [97, 127] on div at bounding box center [99, 128] width 5 height 5
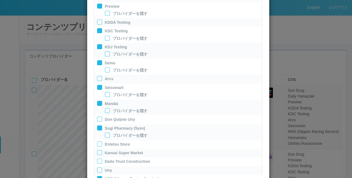
click at [98, 118] on div at bounding box center [99, 119] width 5 height 5
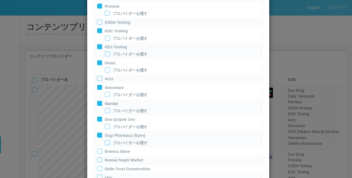
click at [97, 153] on div at bounding box center [99, 151] width 5 height 5
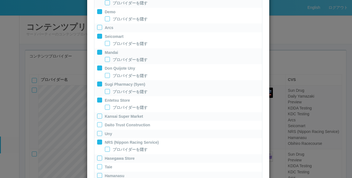
click at [97, 124] on div at bounding box center [99, 124] width 5 height 5
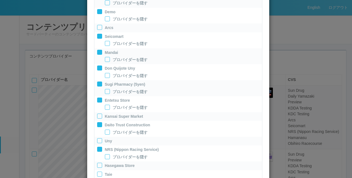
scroll to position [224, 0]
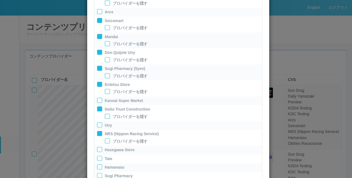
click at [98, 107] on icon at bounding box center [98, 107] width 0 height 0
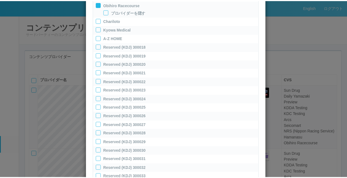
scroll to position [490, 0]
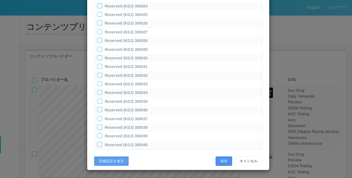
click at [219, 160] on button "保存" at bounding box center [223, 160] width 17 height 9
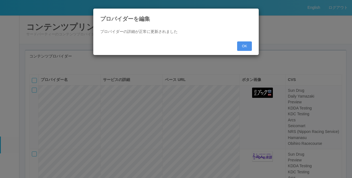
drag, startPoint x: 252, startPoint y: 45, endPoint x: 243, endPoint y: 48, distance: 8.8
click at [243, 48] on button "OK" at bounding box center [244, 45] width 15 height 9
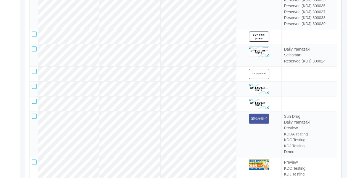
scroll to position [1298, 0]
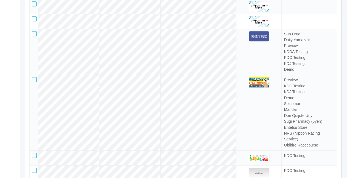
click at [32, 82] on div at bounding box center [34, 79] width 5 height 5
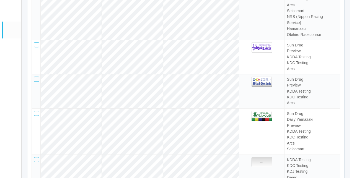
scroll to position [0, 0]
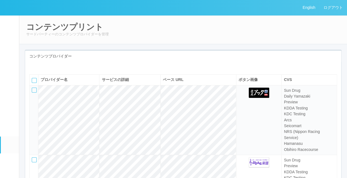
click at [38, 66] on icon at bounding box center [38, 66] width 0 height 0
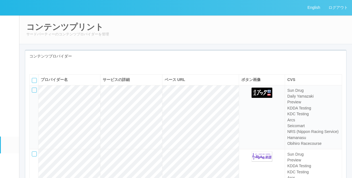
select select "omp"
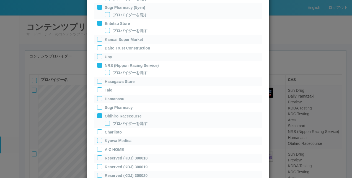
scroll to position [315, 0]
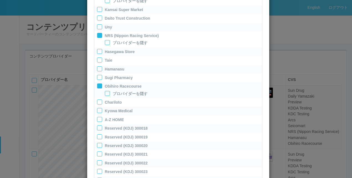
click at [97, 61] on div at bounding box center [99, 59] width 5 height 5
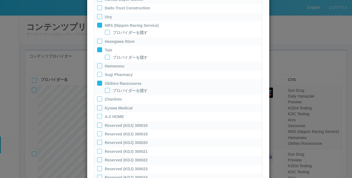
scroll to position [326, 0]
drag, startPoint x: 96, startPoint y: 94, endPoint x: 96, endPoint y: 101, distance: 7.5
click at [96, 94] on div "プロバイダーを隠す" at bounding box center [178, 91] width 168 height 7
click at [95, 112] on div "A-Z HOME" at bounding box center [178, 116] width 168 height 9
drag, startPoint x: 96, startPoint y: 116, endPoint x: 96, endPoint y: 123, distance: 7.2
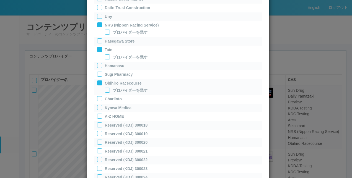
click at [96, 123] on div "Sun Drug プロバイダーを隠す Daily Yamazaki プロバイダーを隠す Preview プロバイダーを隠す KDDA Testing プロバイ…" at bounding box center [178, 68] width 168 height 504
click at [97, 123] on div at bounding box center [99, 124] width 5 height 5
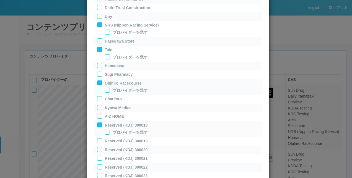
click at [97, 97] on div at bounding box center [99, 98] width 5 height 5
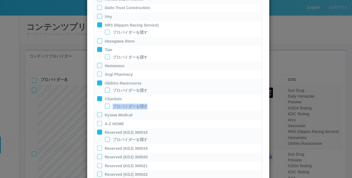
drag, startPoint x: 97, startPoint y: 107, endPoint x: 93, endPoint y: 118, distance: 12.2
click at [94, 118] on div "Sun Drug プロバイダーを隠す Daily Yamazaki プロバイダーを隠す Preview プロバイダーを隠す KDDA Testing プロバイ…" at bounding box center [178, 75] width 168 height 519
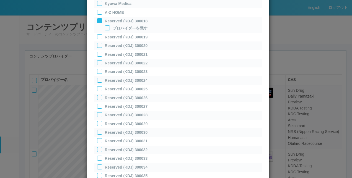
scroll to position [437, 0]
click at [97, 175] on div at bounding box center [99, 175] width 5 height 5
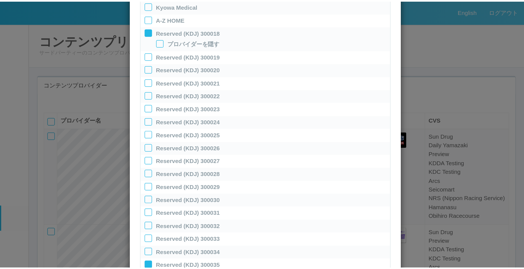
scroll to position [514, 0]
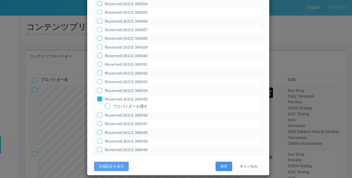
click at [223, 164] on button "保存" at bounding box center [223, 166] width 17 height 9
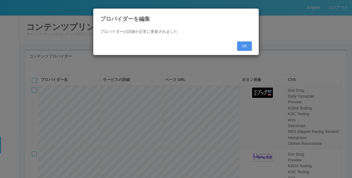
click at [245, 47] on button "OK" at bounding box center [244, 45] width 15 height 9
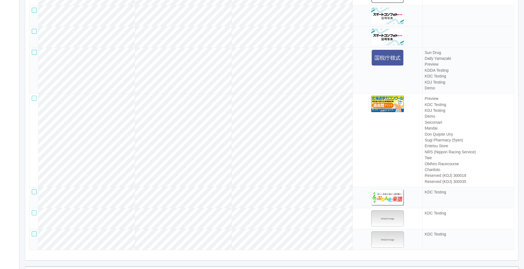
scroll to position [1437, 0]
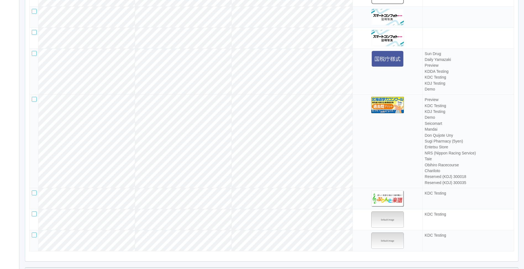
click at [32, 102] on div at bounding box center [34, 99] width 5 height 5
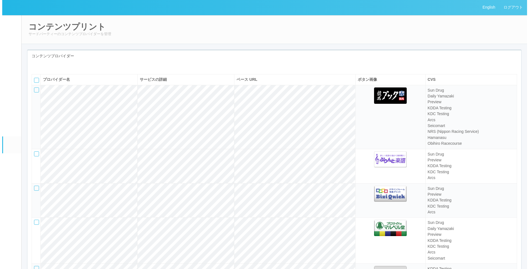
scroll to position [0, 0]
click at [45, 66] on div at bounding box center [63, 66] width 61 height 0
click at [38, 66] on icon at bounding box center [38, 66] width 0 height 0
select select "omp"
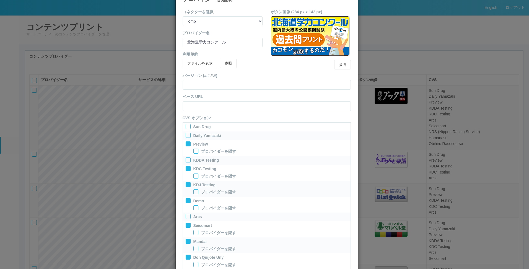
scroll to position [28, 0]
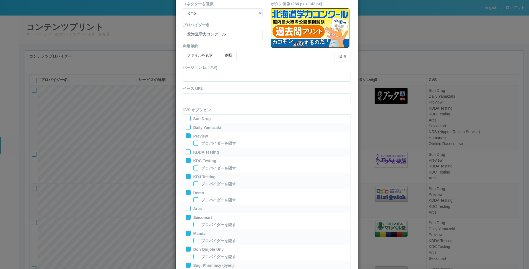
click at [202, 136] on label "Preview" at bounding box center [200, 136] width 15 height 6
click at [186, 215] on icon at bounding box center [186, 215] width 0 height 0
click at [185, 218] on div at bounding box center [187, 217] width 5 height 5
click at [186, 231] on icon at bounding box center [186, 231] width 0 height 0
click at [186, 234] on div at bounding box center [187, 233] width 5 height 5
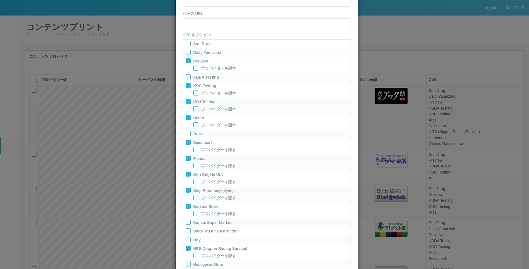
scroll to position [111, 0]
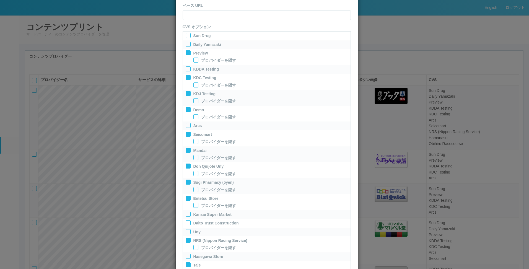
click at [188, 151] on div at bounding box center [187, 150] width 5 height 5
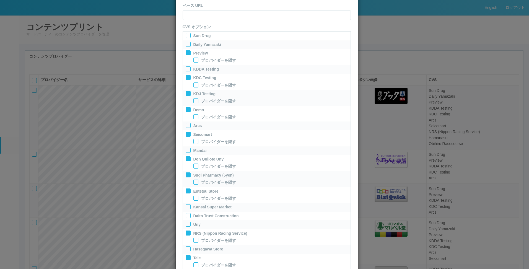
click at [186, 157] on icon at bounding box center [186, 157] width 0 height 0
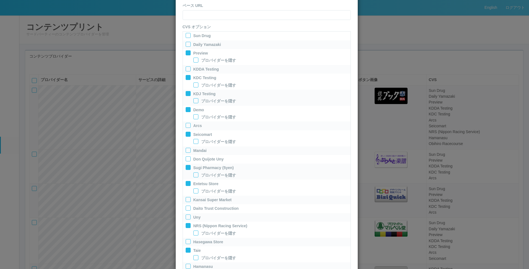
click at [185, 163] on div "Don Quijote Uny" at bounding box center [266, 159] width 162 height 7
click at [186, 181] on icon at bounding box center [186, 181] width 0 height 0
click at [186, 165] on icon at bounding box center [186, 165] width 0 height 0
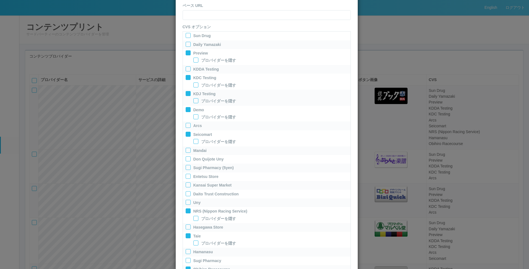
click at [186, 209] on icon at bounding box center [186, 209] width 0 height 0
click at [186, 226] on icon at bounding box center [186, 226] width 0 height 0
click at [186, 227] on div at bounding box center [187, 228] width 5 height 5
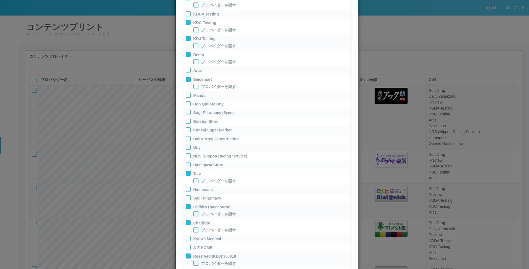
scroll to position [166, 0]
click at [186, 204] on icon at bounding box center [186, 204] width 0 height 0
click at [186, 213] on icon at bounding box center [186, 213] width 0 height 0
click at [183, 241] on div "Reserved (KDJ) 300018" at bounding box center [267, 241] width 168 height 9
click at [186, 239] on icon at bounding box center [186, 239] width 0 height 0
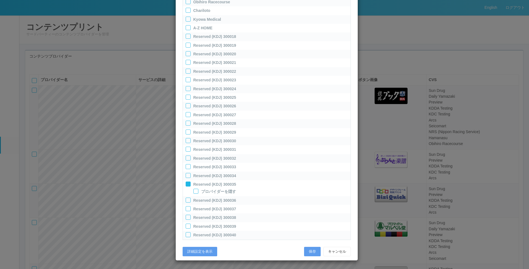
click at [186, 182] on icon at bounding box center [186, 182] width 0 height 0
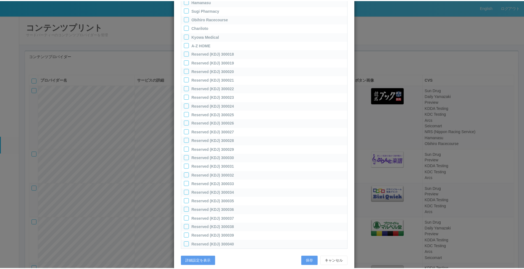
scroll to position [363, 0]
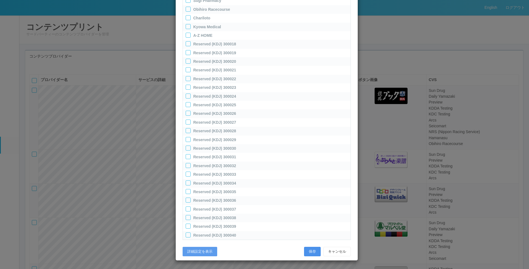
click at [309, 249] on button "保存" at bounding box center [312, 251] width 17 height 9
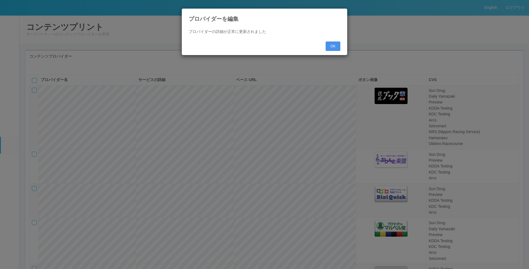
click at [334, 46] on button "OK" at bounding box center [332, 45] width 15 height 9
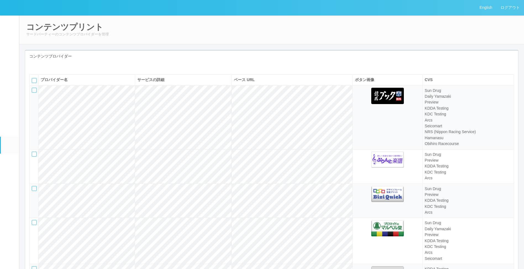
click at [341, 31] on h2 "コンテンツプリント" at bounding box center [271, 26] width 491 height 9
